Goal: Task Accomplishment & Management: Manage account settings

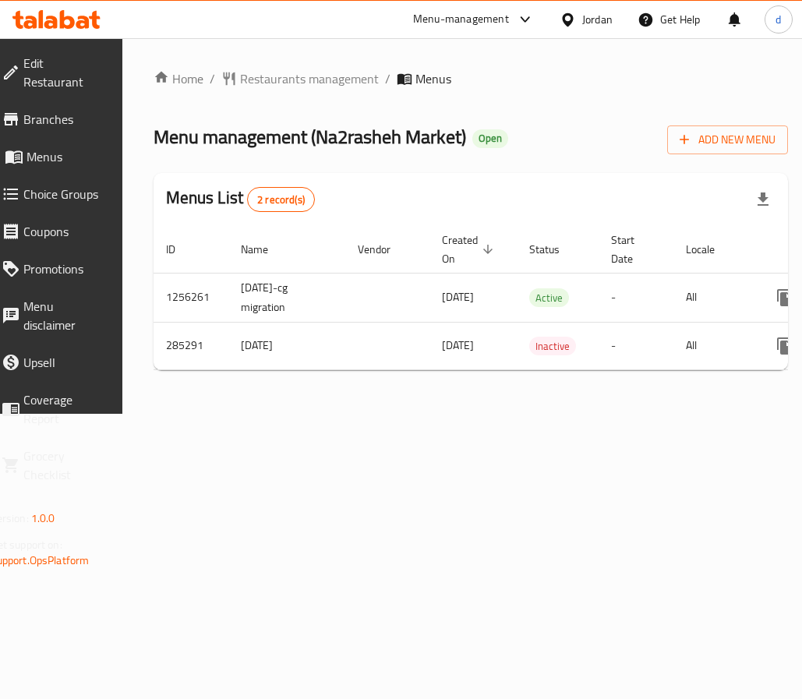
drag, startPoint x: 354, startPoint y: 366, endPoint x: 54, endPoint y: 372, distance: 300.2
click at [54, 372] on div "Edit Restaurant Branches Menus Choice Groups Coupons Promotions Menu disclaimer…" at bounding box center [401, 226] width 837 height 376
drag, startPoint x: 363, startPoint y: 197, endPoint x: 116, endPoint y: 212, distance: 247.6
click at [363, 196] on div "Menus List 2 record(s)" at bounding box center [471, 199] width 635 height 53
click at [207, 215] on div "Menus List 2 record(s)" at bounding box center [471, 199] width 635 height 53
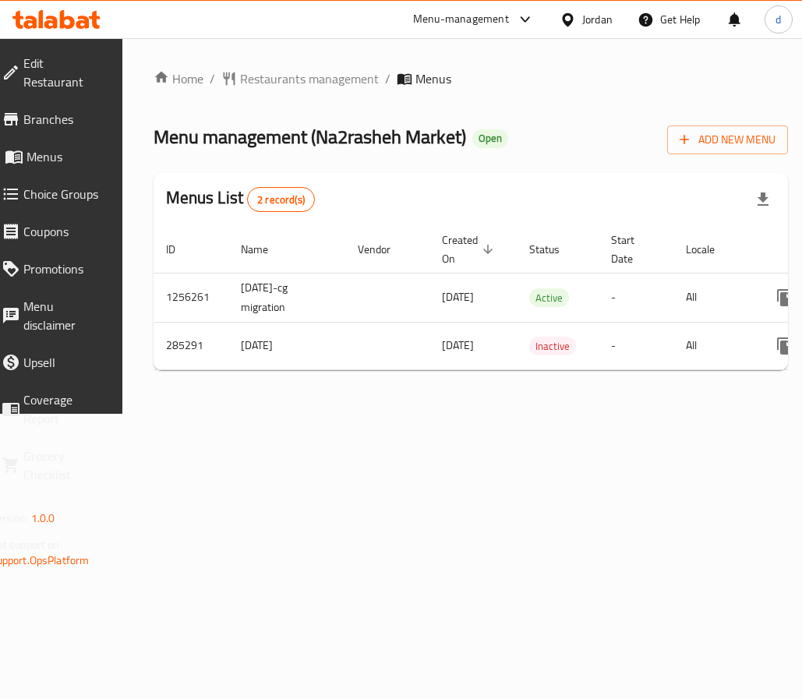
click at [205, 198] on h2 "Menus List 2 record(s)" at bounding box center [240, 199] width 149 height 26
click at [206, 222] on div "Menus List 2 record(s)" at bounding box center [471, 199] width 635 height 53
drag, startPoint x: 176, startPoint y: 207, endPoint x: 253, endPoint y: 206, distance: 77.2
click at [253, 206] on div "Menus List 2 record(s)" at bounding box center [471, 199] width 635 height 53
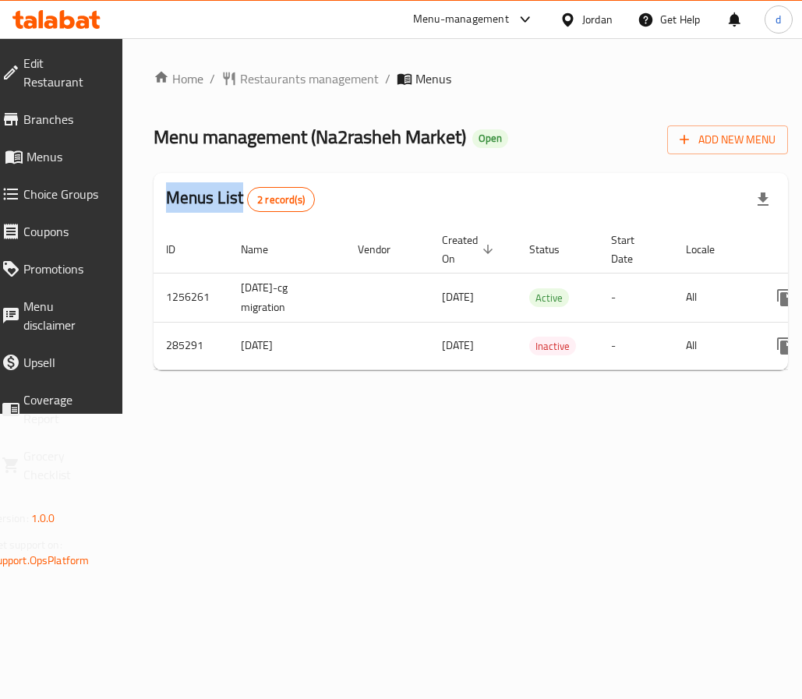
click at [107, 207] on link "Choice Groups" at bounding box center [53, 193] width 128 height 37
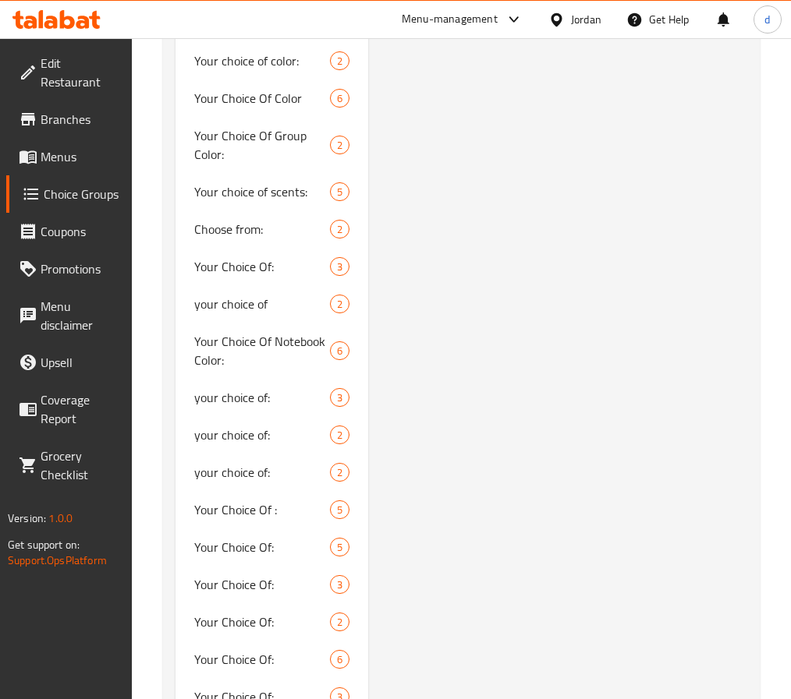
scroll to position [2027, 0]
click at [246, 537] on span "Your Choice Of:" at bounding box center [238, 546] width 89 height 19
click at [291, 540] on span "5" at bounding box center [293, 547] width 18 height 15
click at [264, 537] on span "Your Choice Of:" at bounding box center [238, 546] width 89 height 19
type input "Your Choice Of:"
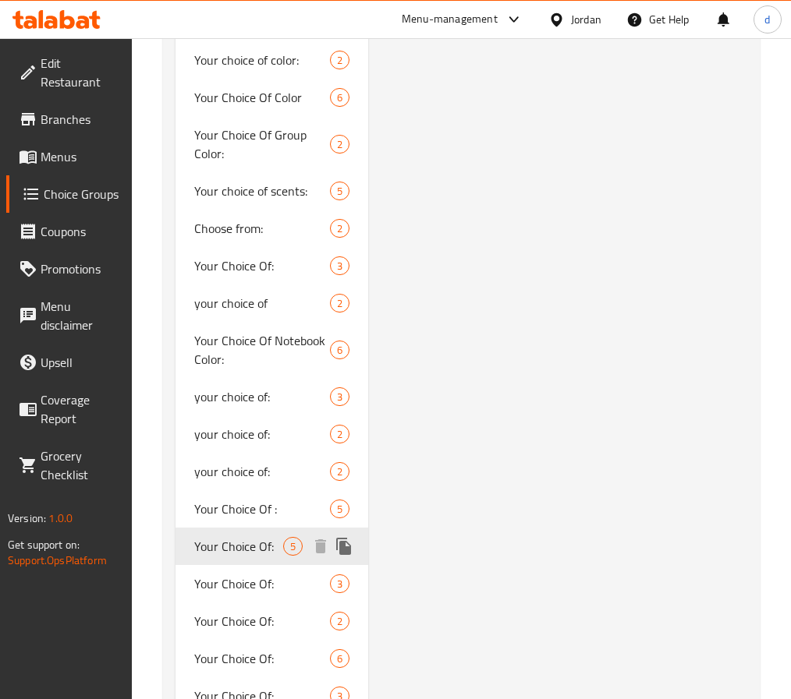
type input "اختيارك من:"
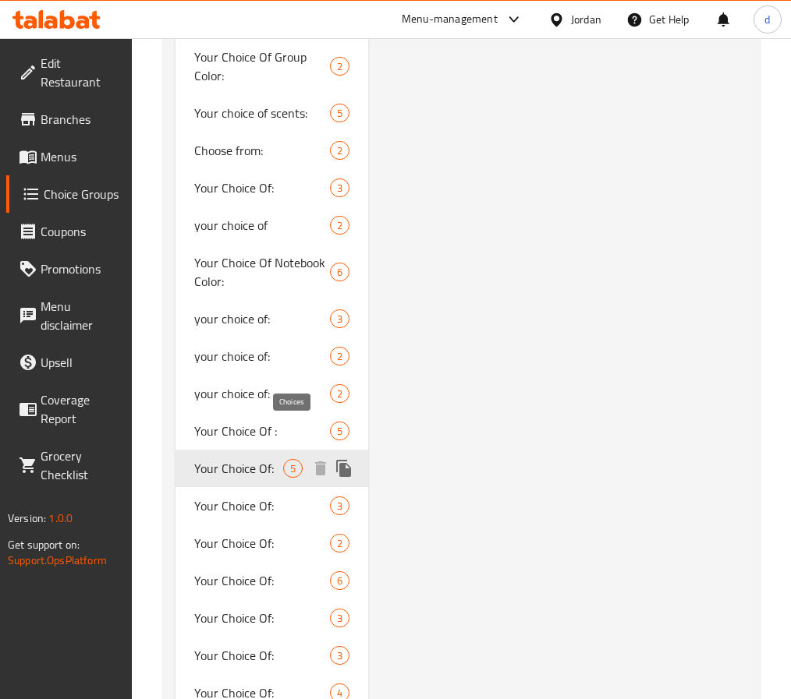
click at [291, 462] on span "5" at bounding box center [293, 469] width 18 height 15
click at [270, 459] on span "Your Choice Of:" at bounding box center [238, 468] width 89 height 19
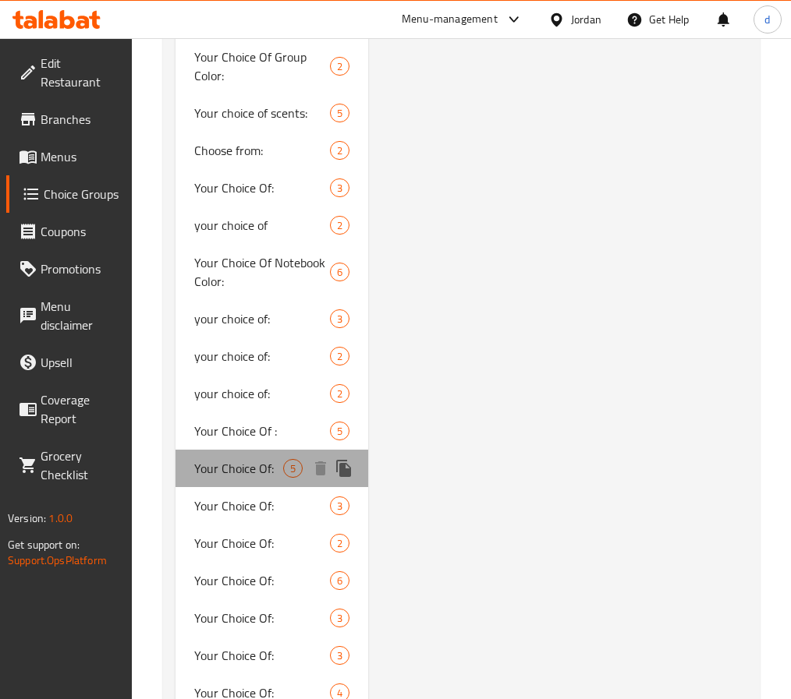
click at [270, 459] on span "Your Choice Of:" at bounding box center [238, 468] width 89 height 19
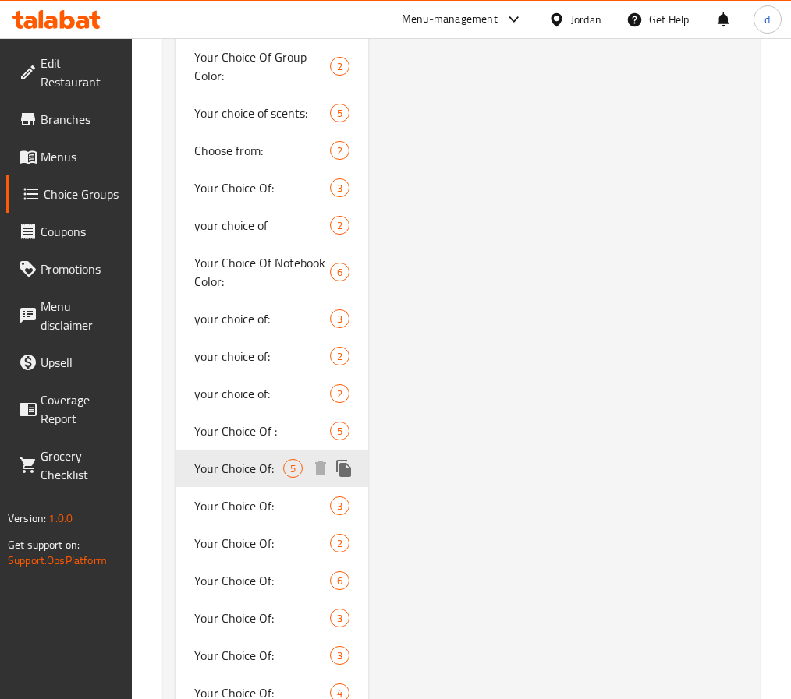
click at [261, 459] on span "Your Choice Of:" at bounding box center [238, 468] width 89 height 19
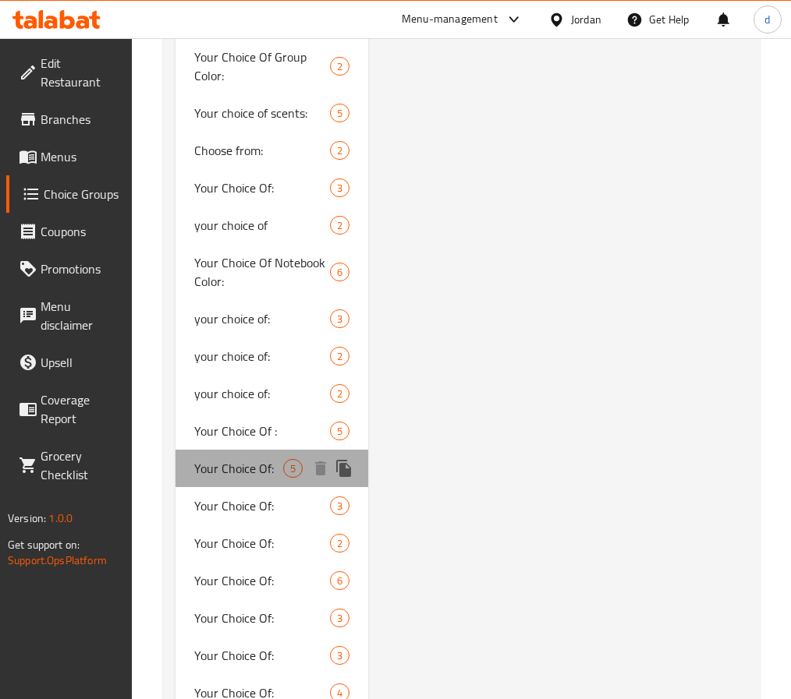
click at [261, 459] on span "Your Choice Of:" at bounding box center [238, 468] width 89 height 19
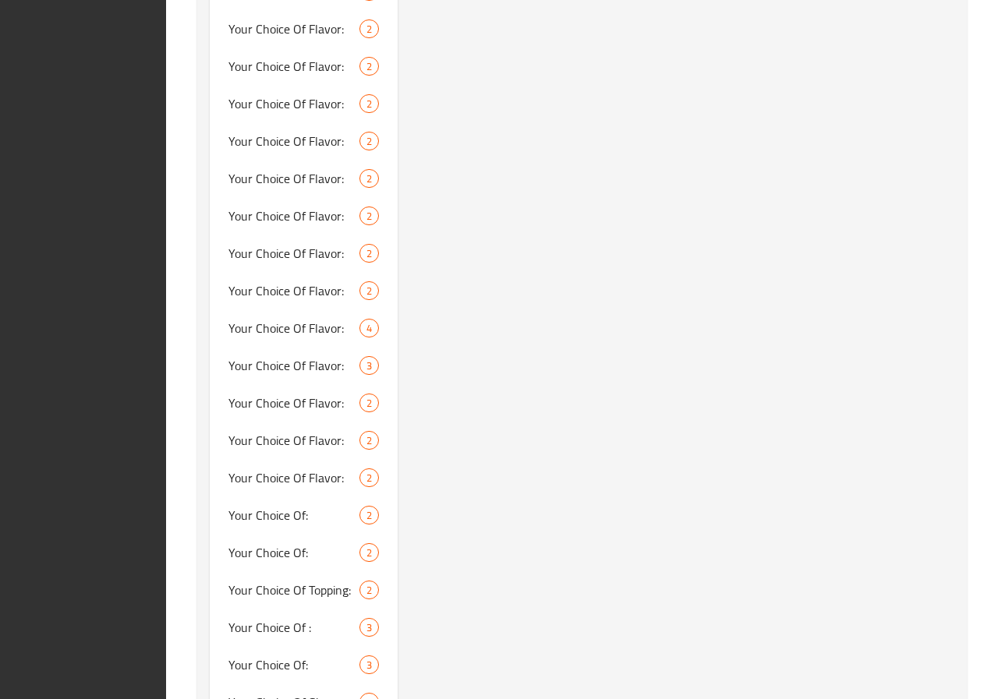
scroll to position [7055, 0]
click at [775, 312] on div "Your Choice Of: (ID: 997552) Your Choice Of: ​ اختيارك من: ​ Min: 1 ​ Max: 1 ​ …" at bounding box center [679, 283] width 563 height 17581
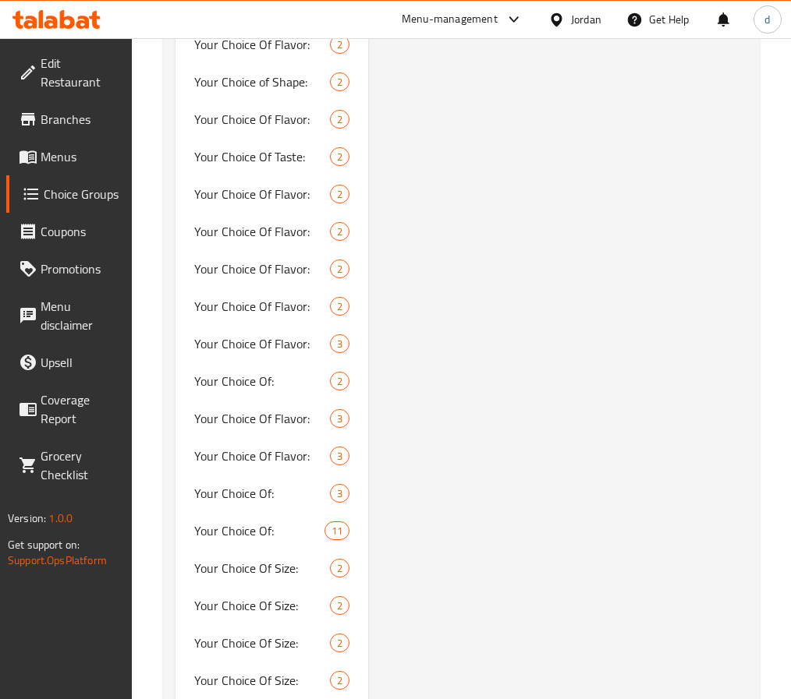
scroll to position [0, 0]
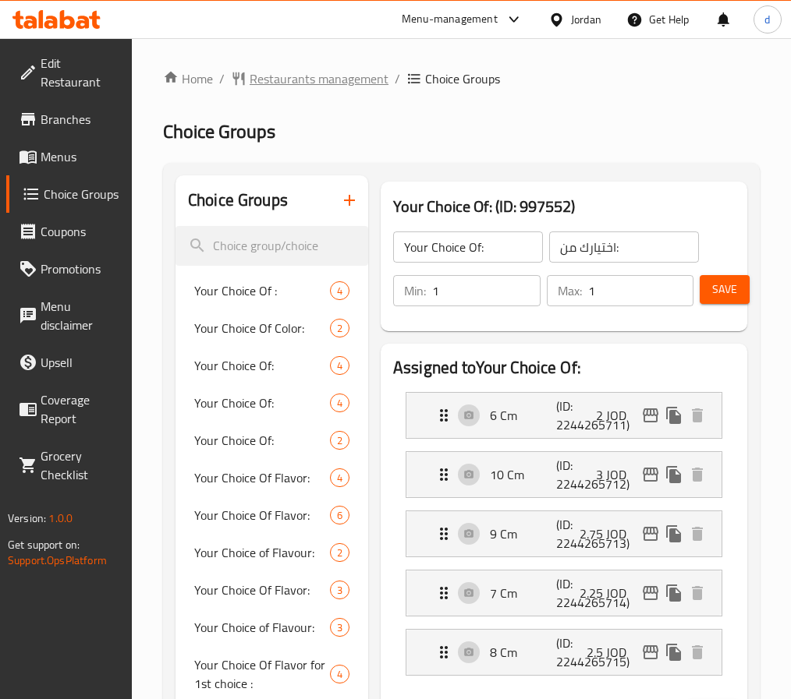
click at [314, 73] on span "Restaurants management" at bounding box center [319, 78] width 139 height 19
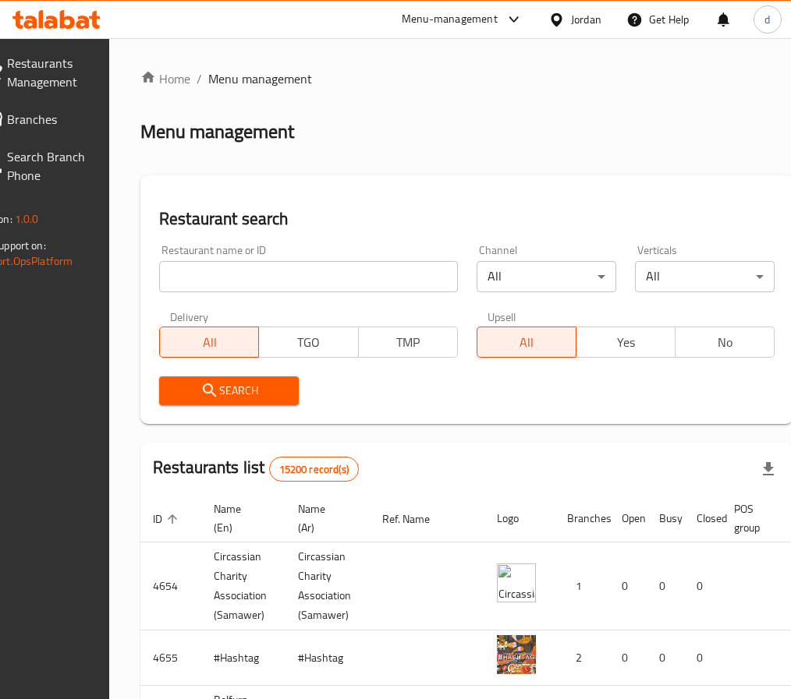
click at [50, 121] on span "Branches" at bounding box center [46, 119] width 79 height 19
